Goal: Navigation & Orientation: Find specific page/section

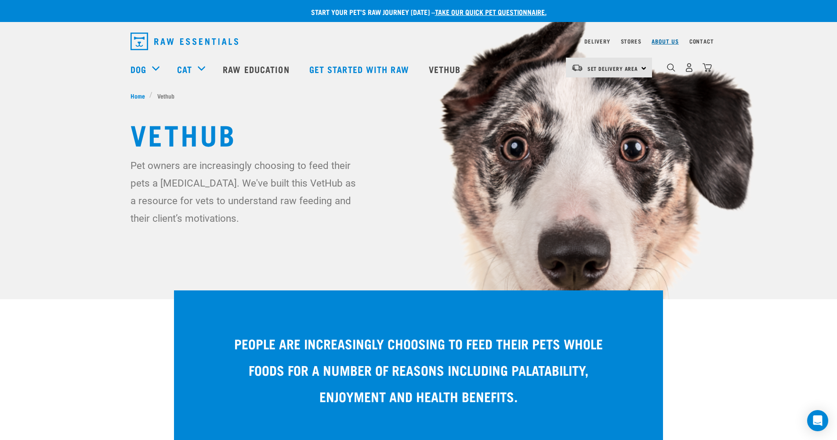
click at [664, 43] on link "About Us" at bounding box center [665, 41] width 27 height 3
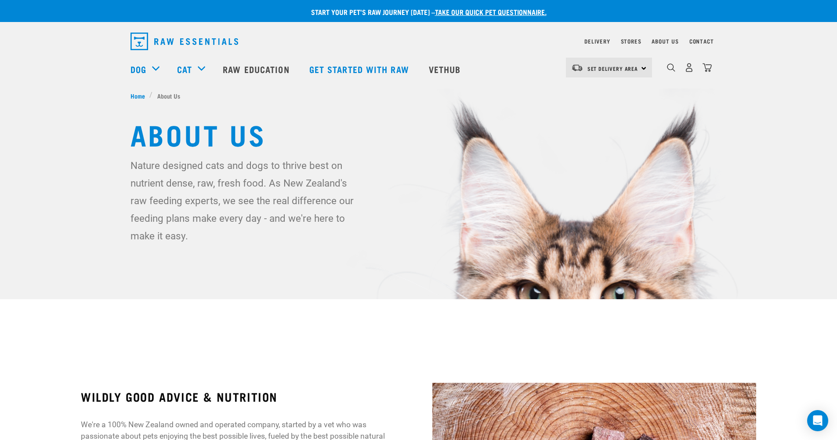
click at [647, 67] on div "Set Delivery Area North Island South Island" at bounding box center [609, 68] width 86 height 20
click at [397, 67] on link "Get started with Raw" at bounding box center [361, 68] width 120 height 35
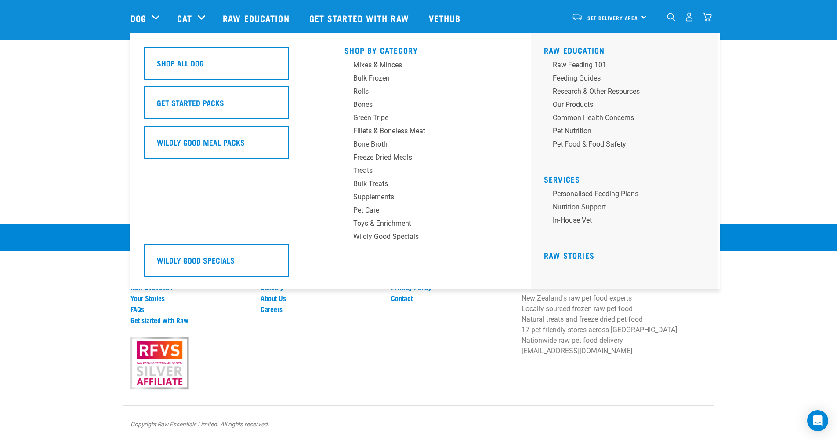
scroll to position [1152, 0]
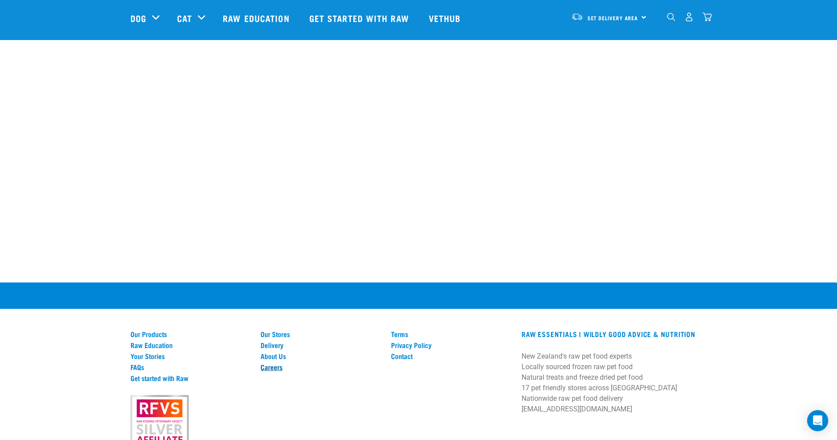
click at [273, 371] on link "Careers" at bounding box center [321, 367] width 120 height 8
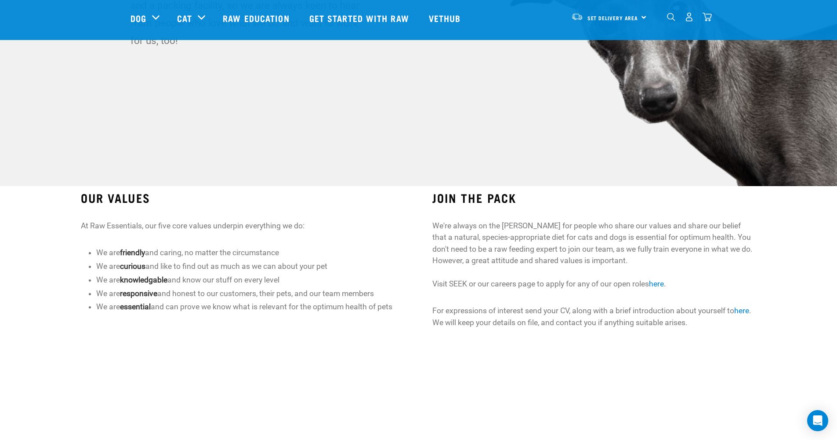
scroll to position [115, 0]
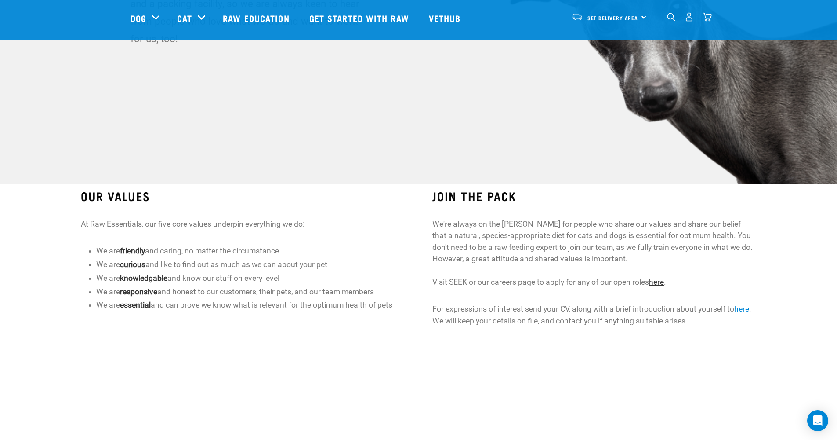
click at [661, 280] on link "here" at bounding box center [656, 281] width 15 height 9
